Goal: Find specific fact: Find specific fact

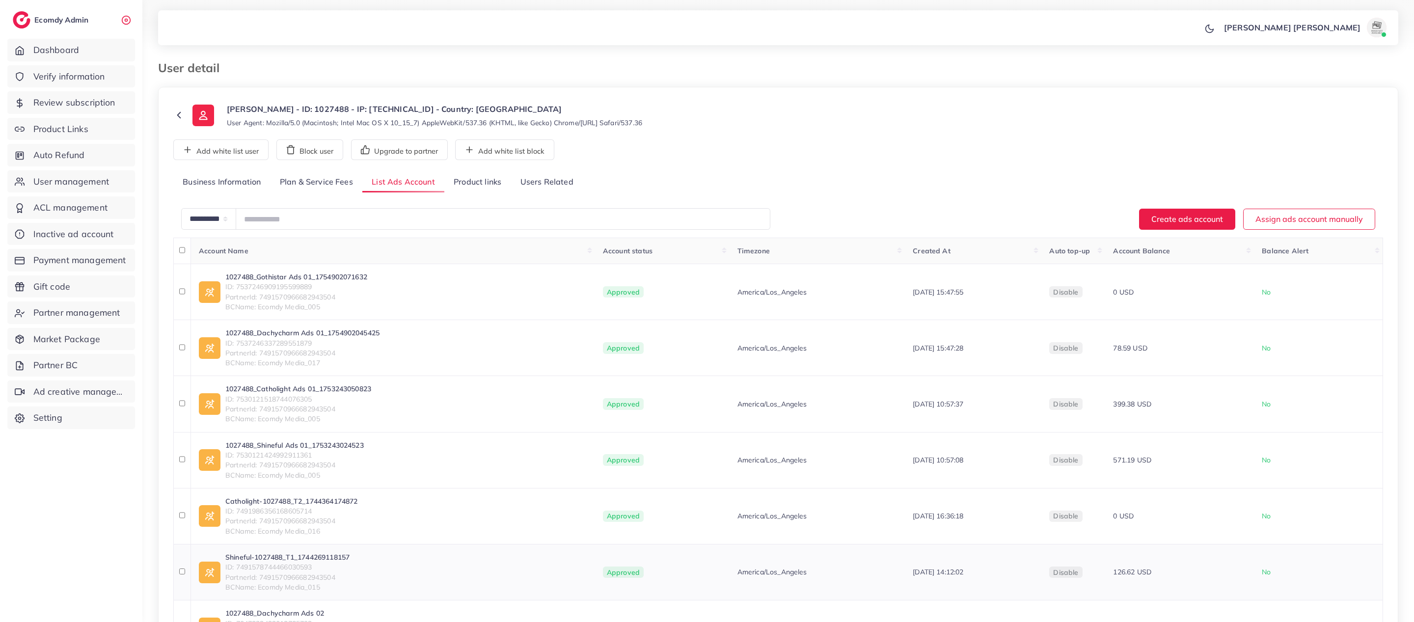
scroll to position [116, 0]
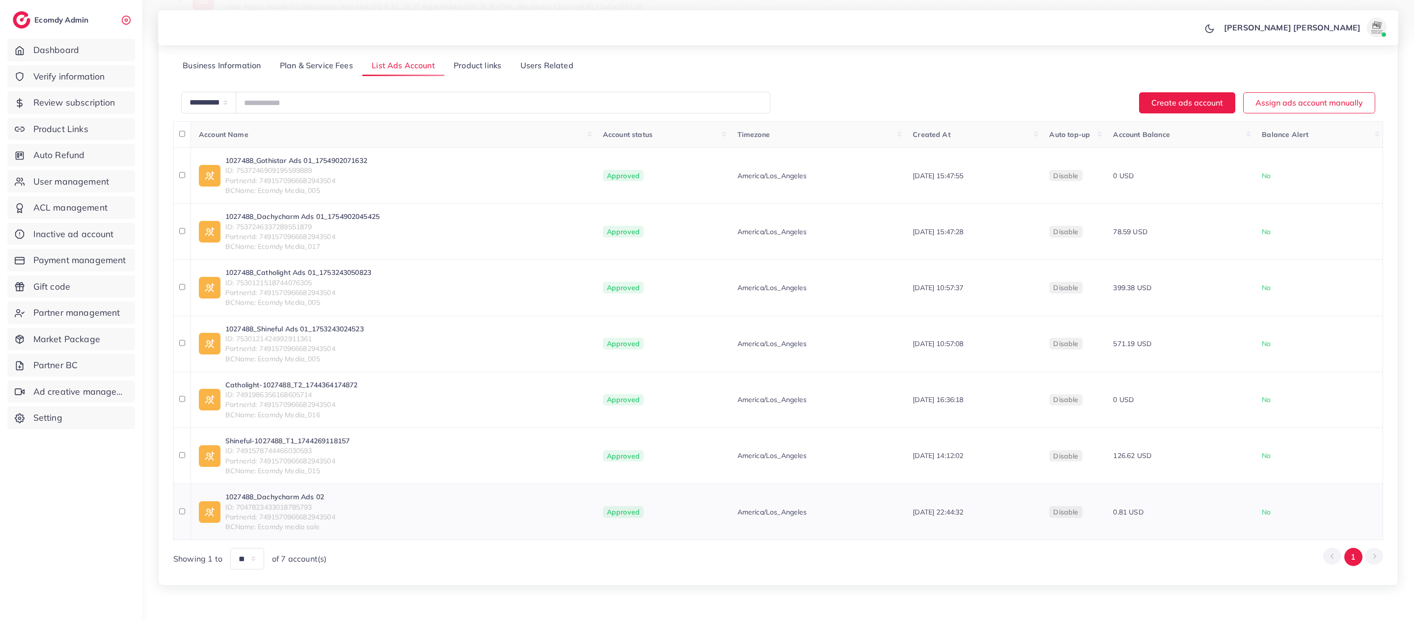
click at [296, 504] on span "ID: 7047823433018785793" at bounding box center [280, 507] width 110 height 10
click at [288, 510] on span "ID: 7047823433018785793" at bounding box center [280, 507] width 110 height 10
copy span "7047823433018785793"
